Goal: Information Seeking & Learning: Understand process/instructions

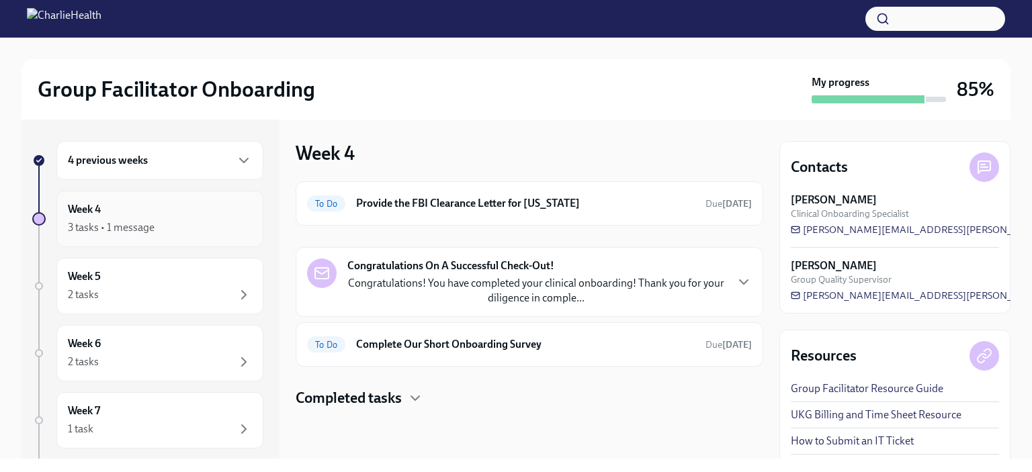
click at [107, 223] on div "3 tasks • 1 message" at bounding box center [111, 227] width 87 height 15
click at [91, 166] on h6 "4 previous weeks" at bounding box center [108, 160] width 80 height 15
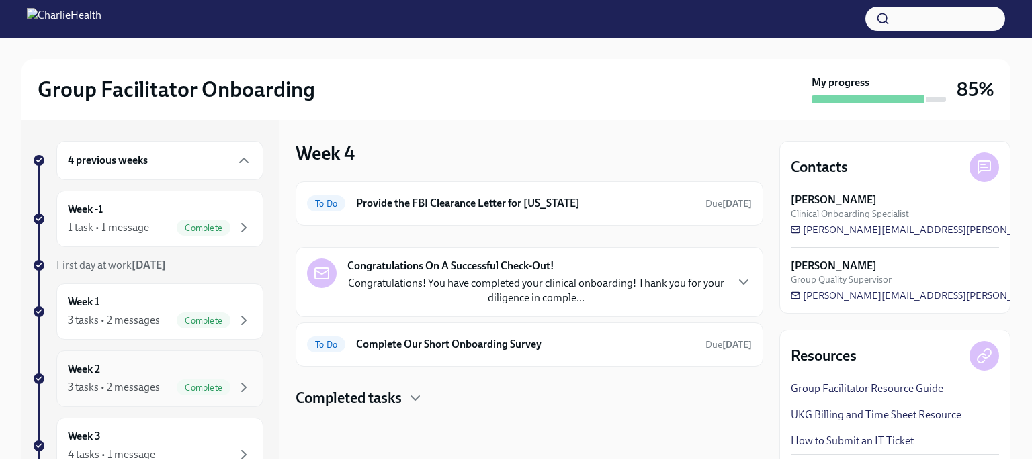
click at [112, 382] on div "3 tasks • 2 messages" at bounding box center [114, 387] width 92 height 15
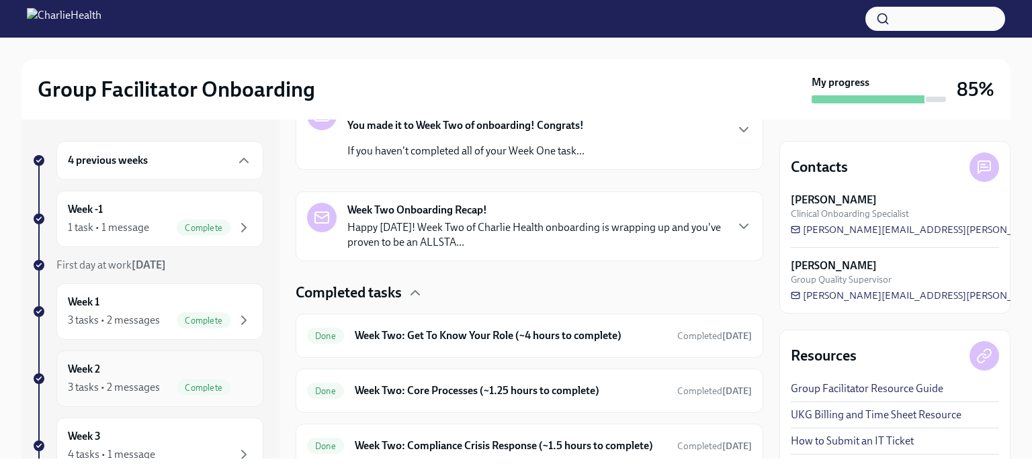
scroll to position [316, 0]
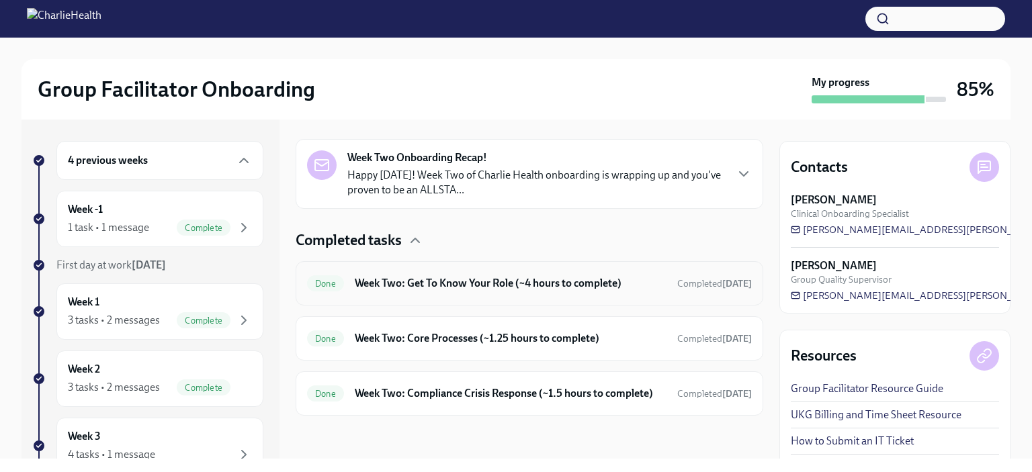
click at [379, 276] on h6 "Week Two: Get To Know Your Role (~4 hours to complete)" at bounding box center [511, 283] width 312 height 15
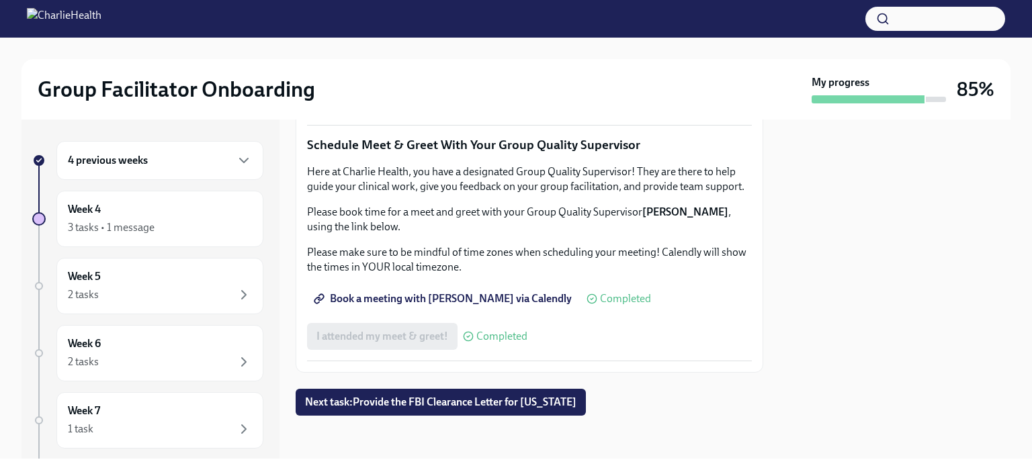
scroll to position [1090, 0]
click at [351, 32] on span "Group Observation Instructions" at bounding box center [396, 25] width 161 height 13
click at [355, 70] on span "Complete this form to schedule your observations" at bounding box center [438, 62] width 245 height 13
